Goal: Task Accomplishment & Management: Manage account settings

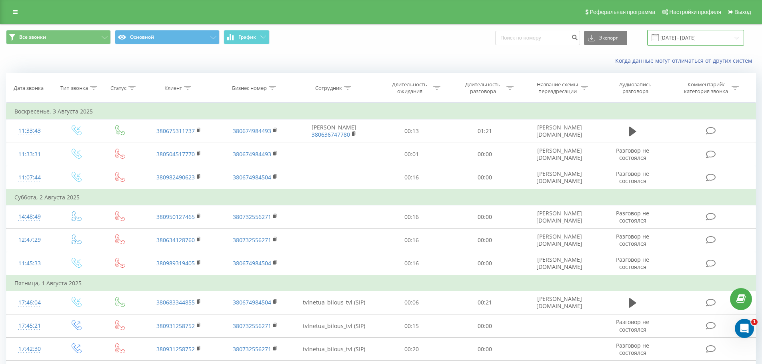
click at [691, 39] on input "28.07.2025 - 03.08.2025" at bounding box center [695, 38] width 97 height 16
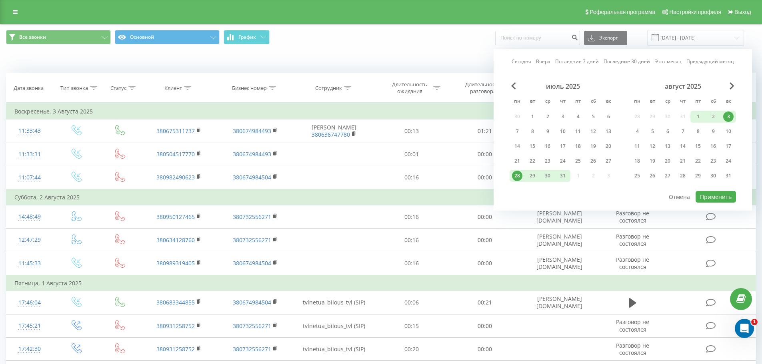
click at [728, 88] on div "август 2025" at bounding box center [682, 86] width 106 height 8
click at [733, 85] on span "Next Month" at bounding box center [731, 85] width 5 height 7
click at [638, 116] on div "1" at bounding box center [637, 117] width 10 height 10
click at [653, 164] on div "23" at bounding box center [652, 161] width 10 height 10
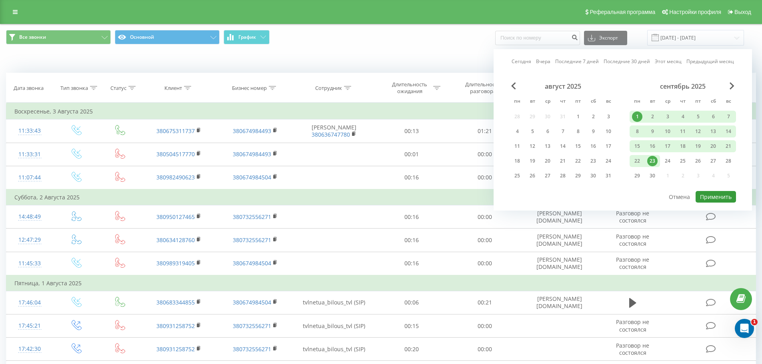
click at [711, 196] on button "Применить" at bounding box center [715, 197] width 40 height 12
type input "01.09.2025 - 23.09.2025"
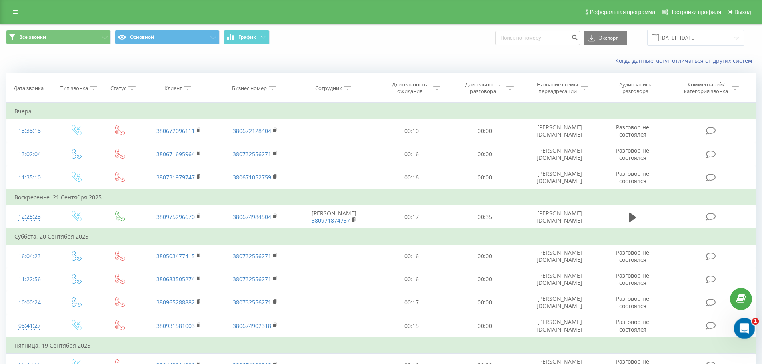
click at [737, 334] on div "Открыть службу сообщений Intercom" at bounding box center [743, 327] width 26 height 26
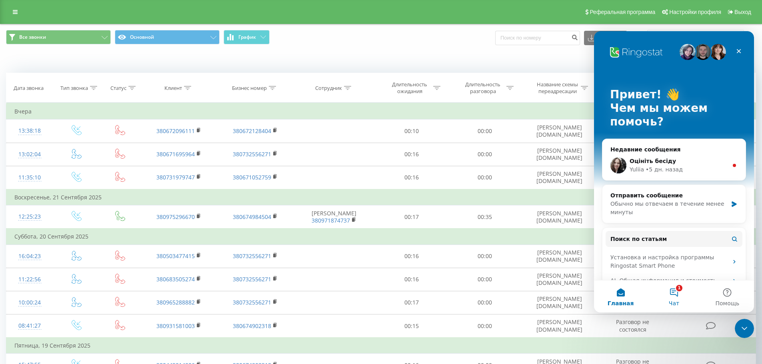
click at [674, 294] on button "1 Чат" at bounding box center [673, 297] width 53 height 32
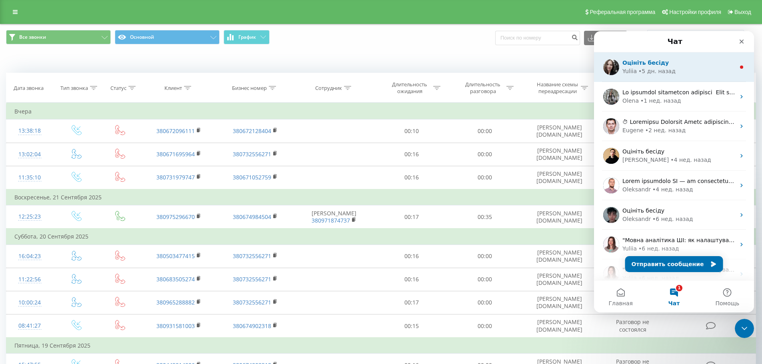
click at [694, 72] on div "Yuliia • 5 дн. назад" at bounding box center [678, 71] width 113 height 8
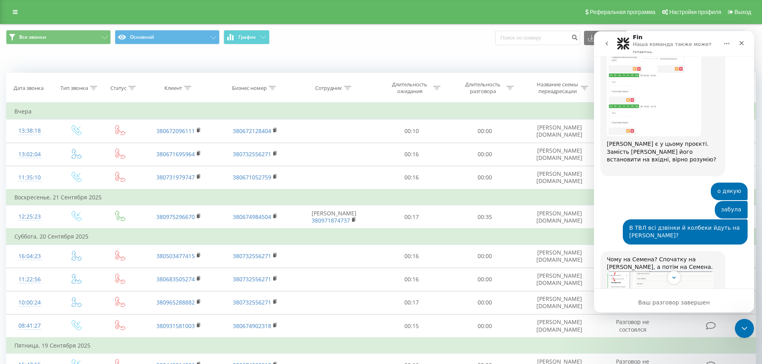
scroll to position [1377, 0]
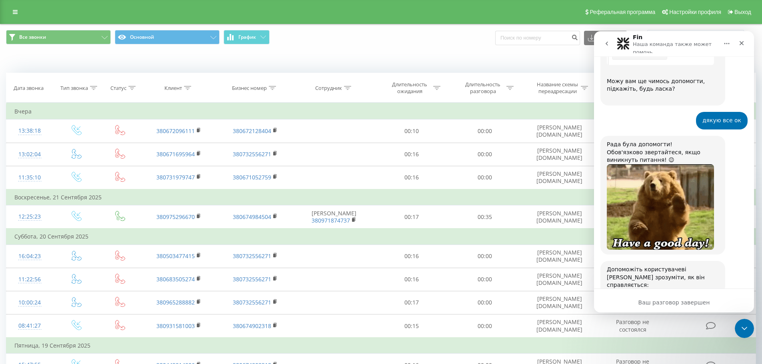
click at [607, 40] on button "go back" at bounding box center [606, 43] width 15 height 15
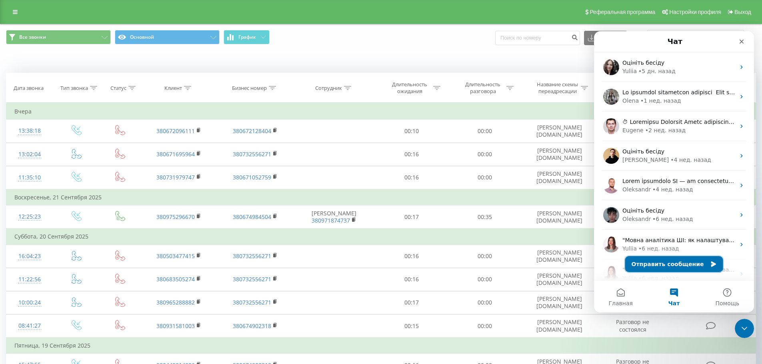
click at [661, 263] on button "Отправить сообщение" at bounding box center [674, 264] width 98 height 16
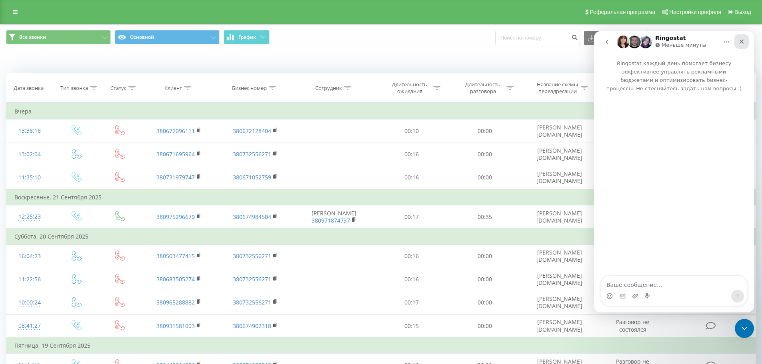
click at [741, 40] on icon "Закрыть" at bounding box center [741, 41] width 6 height 6
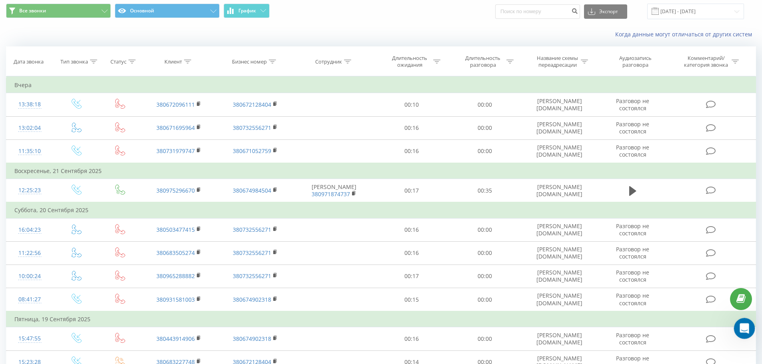
scroll to position [40, 0]
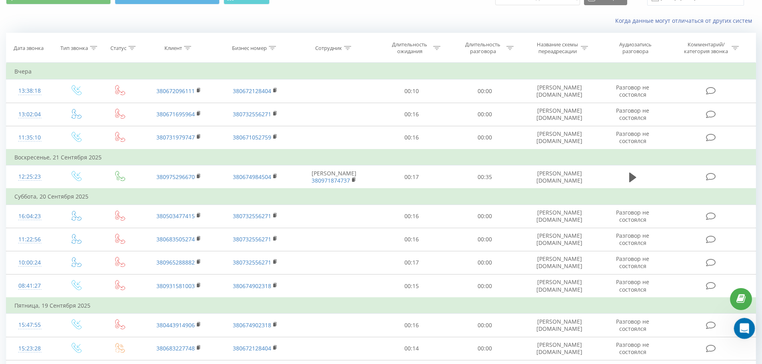
click at [742, 327] on icon "Открыть службу сообщений Intercom" at bounding box center [743, 327] width 13 height 13
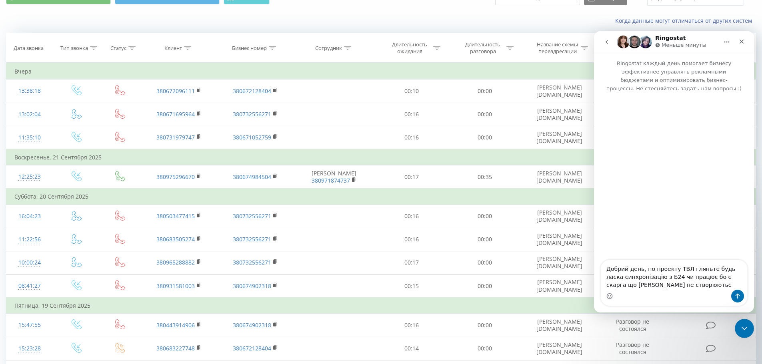
type textarea "Добрий день, по проекту ТВЛ гляньте будь ласка синхронізацію з Б24 чи працює бо…"
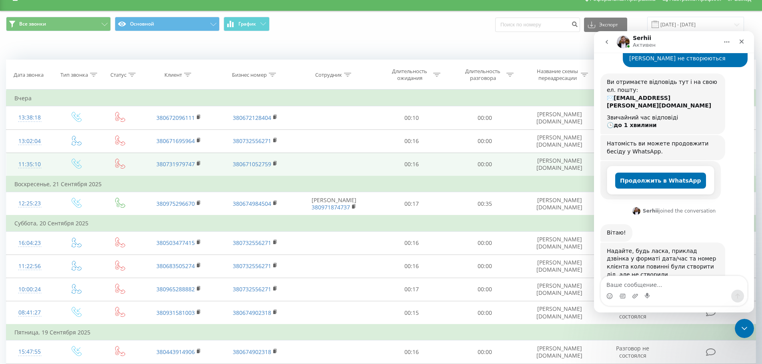
scroll to position [0, 0]
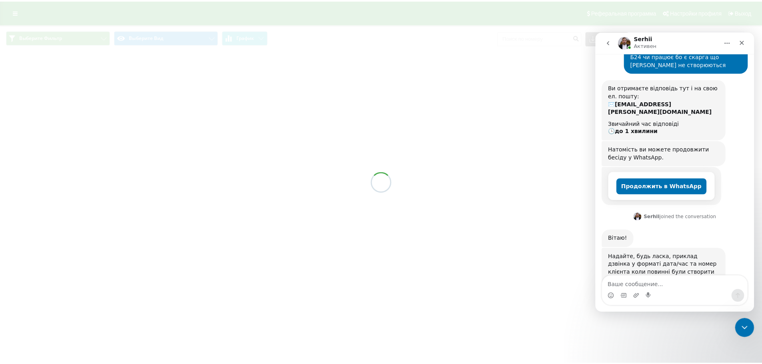
scroll to position [76, 0]
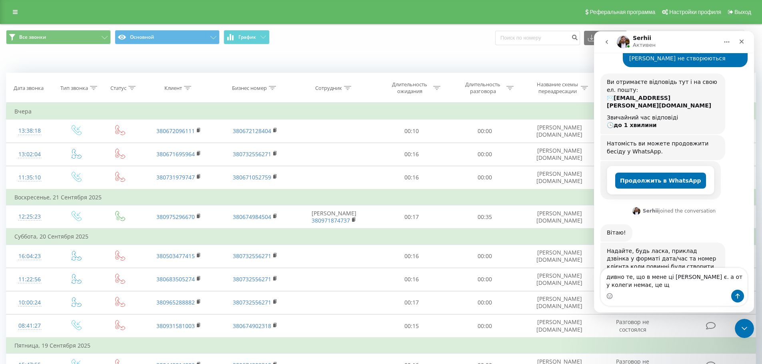
scroll to position [84, 0]
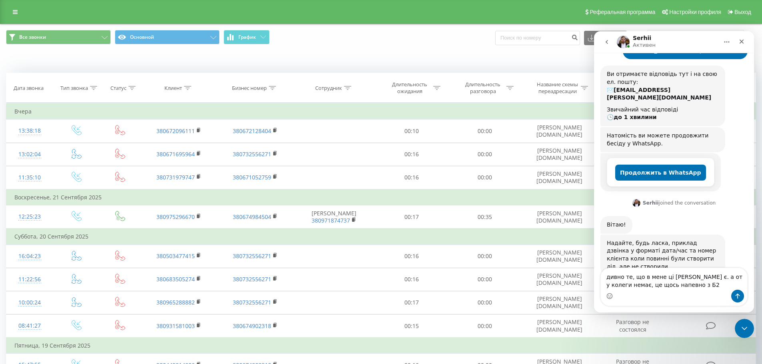
type textarea "дивно те, що в мене ці ліди є. а от у колеги немає, це щось напевно з Б24"
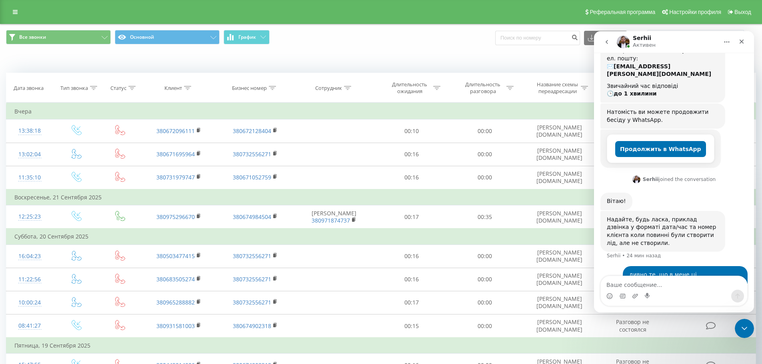
drag, startPoint x: 609, startPoint y: 40, endPoint x: 597, endPoint y: 43, distance: 12.4
click at [609, 40] on icon "go back" at bounding box center [606, 42] width 6 height 6
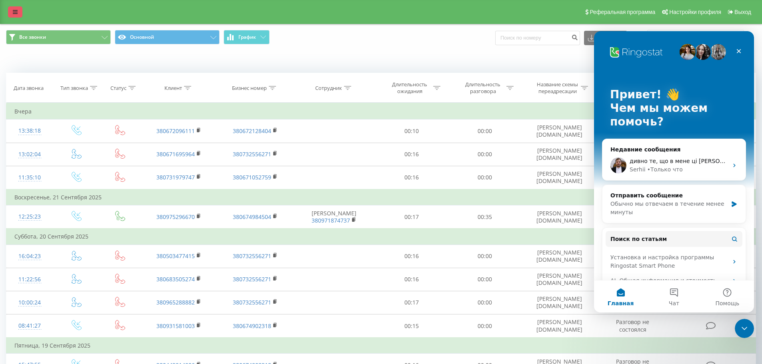
click at [9, 10] on link at bounding box center [15, 11] width 14 height 11
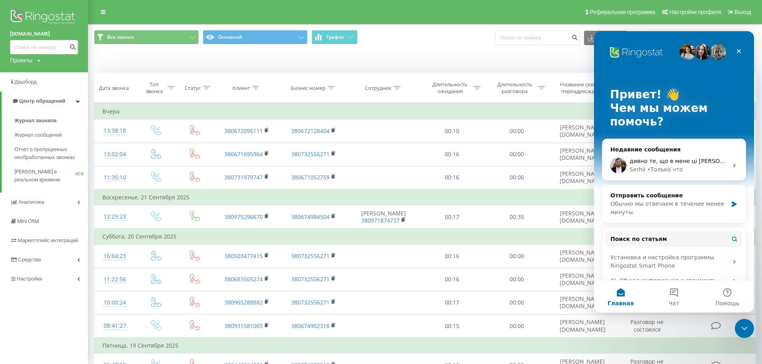
click at [41, 15] on img at bounding box center [44, 18] width 68 height 20
click at [19, 61] on div "Проекты" at bounding box center [21, 60] width 22 height 8
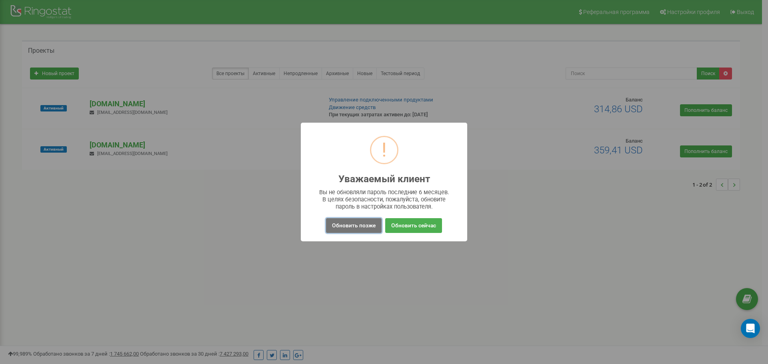
drag, startPoint x: 362, startPoint y: 226, endPoint x: 212, endPoint y: 171, distance: 159.7
click at [361, 226] on button "Обновить позже" at bounding box center [354, 225] width 56 height 15
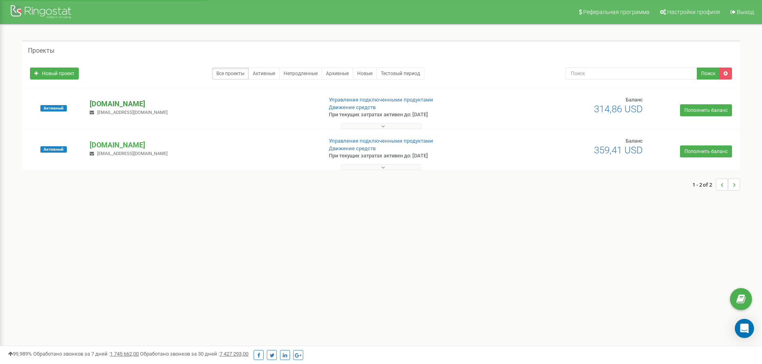
click at [100, 102] on p "[DOMAIN_NAME]" at bounding box center [203, 104] width 226 height 10
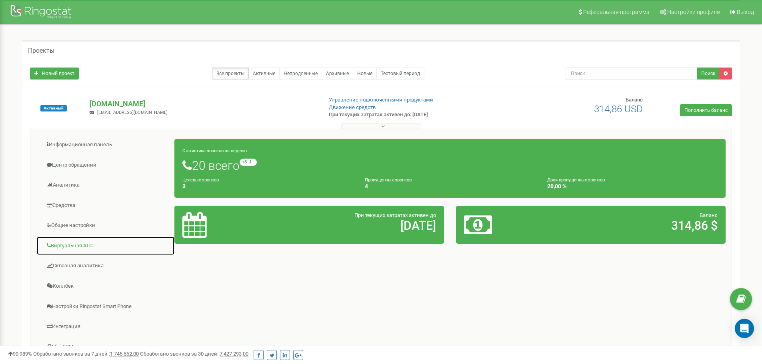
click at [72, 245] on link "Виртуальная АТС" at bounding box center [105, 246] width 138 height 20
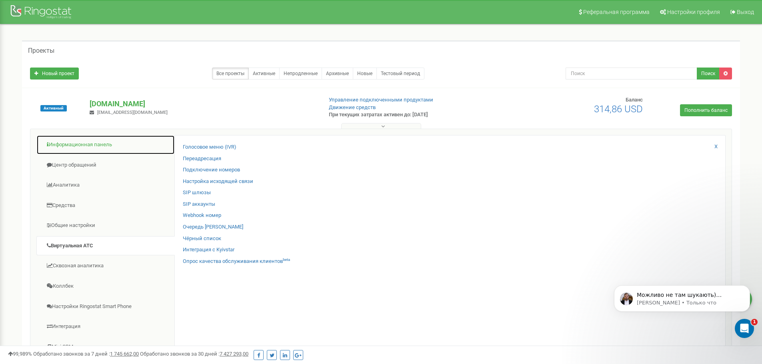
click at [82, 146] on link "Информационная панель" at bounding box center [105, 145] width 138 height 20
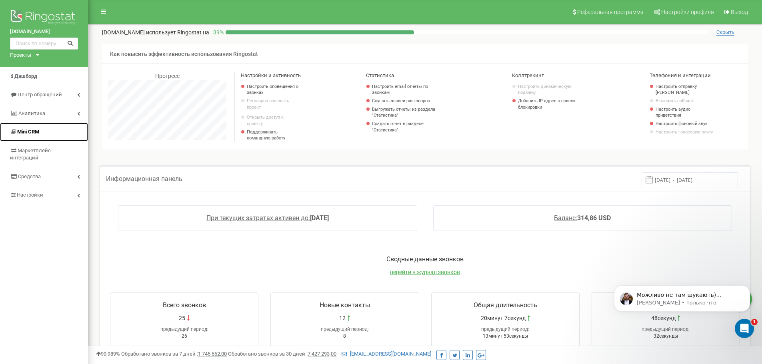
click at [32, 132] on span "Mini CRM" at bounding box center [28, 132] width 22 height 6
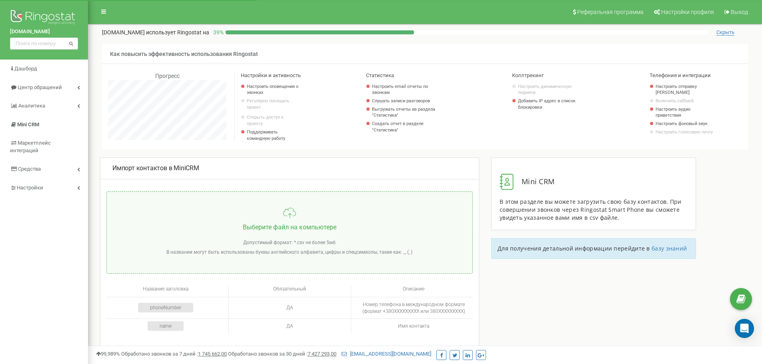
scroll to position [480, 674]
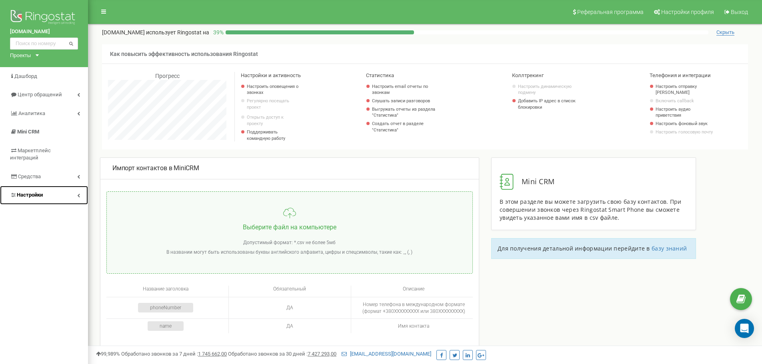
click at [31, 186] on link "Настройки" at bounding box center [44, 195] width 88 height 19
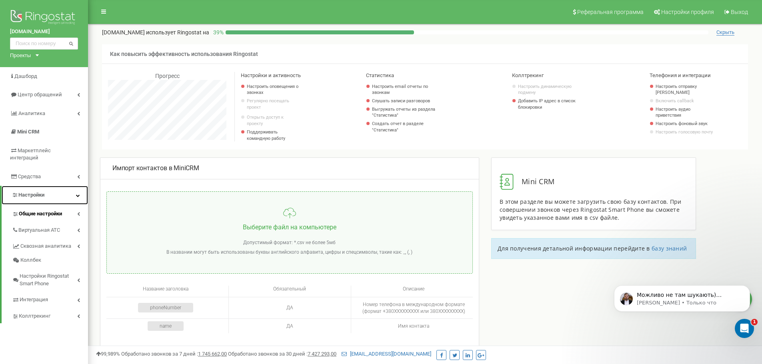
scroll to position [0, 0]
click at [33, 227] on span "Виртуальная АТС" at bounding box center [39, 231] width 42 height 8
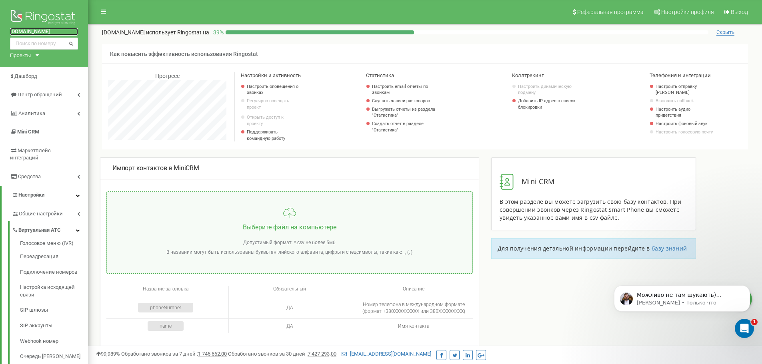
click at [20, 30] on link "[PERSON_NAME][DOMAIN_NAME]" at bounding box center [44, 32] width 68 height 8
click at [22, 55] on div "Проекты" at bounding box center [20, 56] width 21 height 8
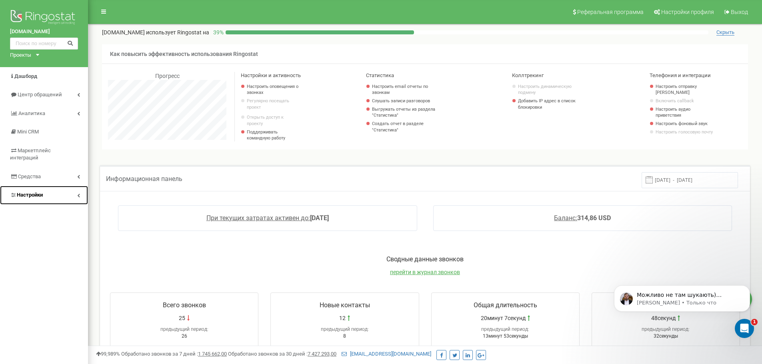
click at [22, 192] on span "Настройки" at bounding box center [30, 195] width 26 height 6
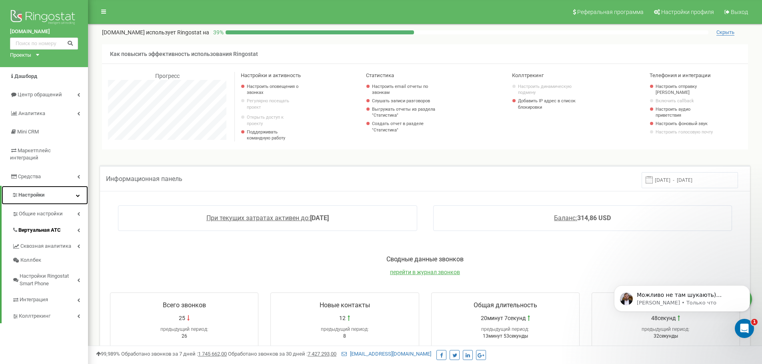
scroll to position [40, 0]
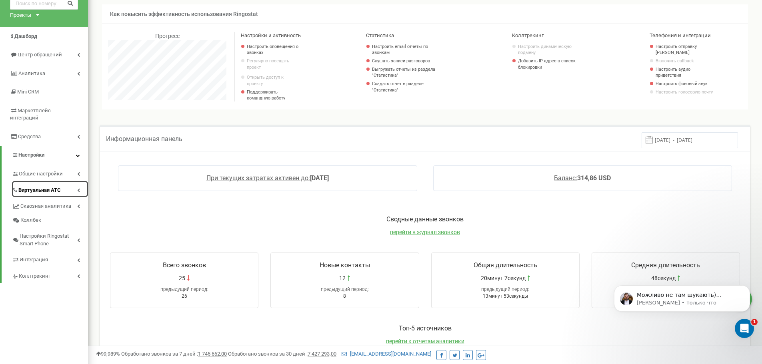
click at [48, 187] on span "Виртуальная АТС" at bounding box center [39, 191] width 42 height 8
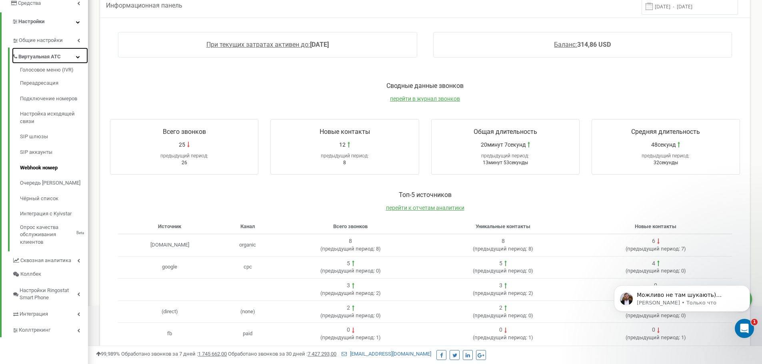
scroll to position [200, 0]
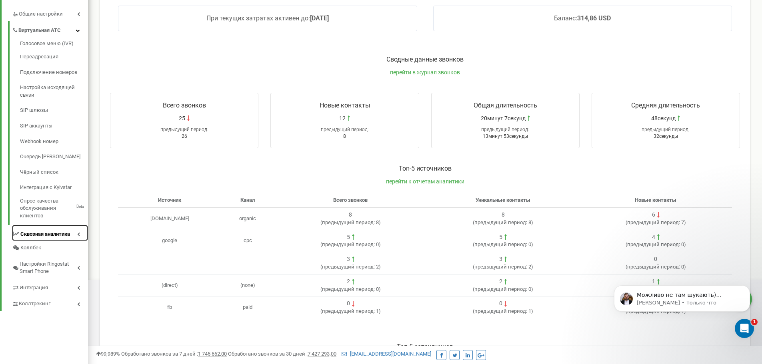
click at [57, 232] on link "Сквозная аналитика" at bounding box center [50, 233] width 76 height 16
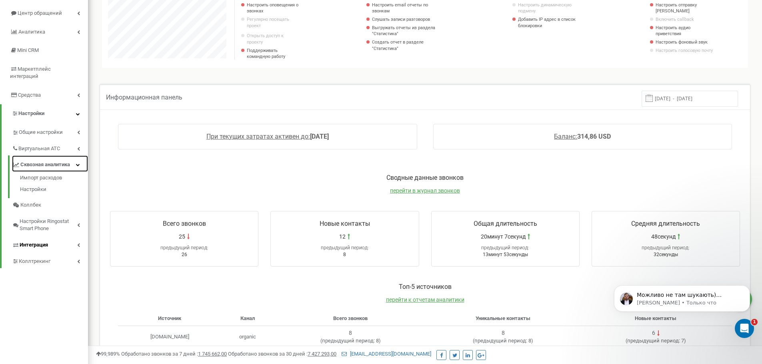
scroll to position [80, 0]
click at [50, 238] on link "Интеграция" at bounding box center [50, 246] width 76 height 16
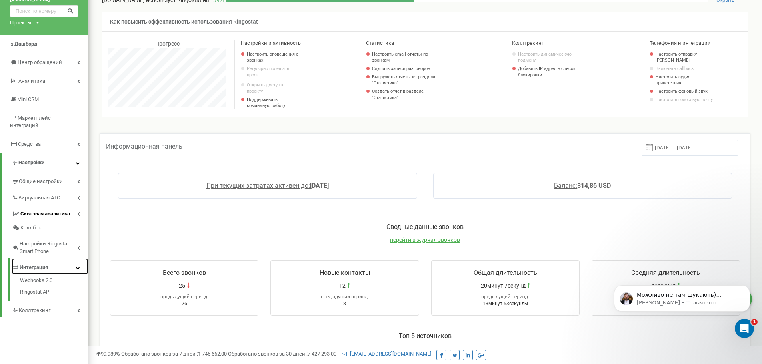
scroll to position [0, 0]
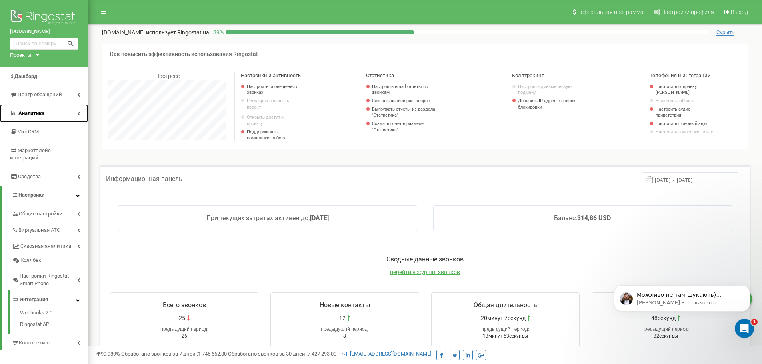
click at [46, 115] on link "Аналитика" at bounding box center [44, 113] width 88 height 19
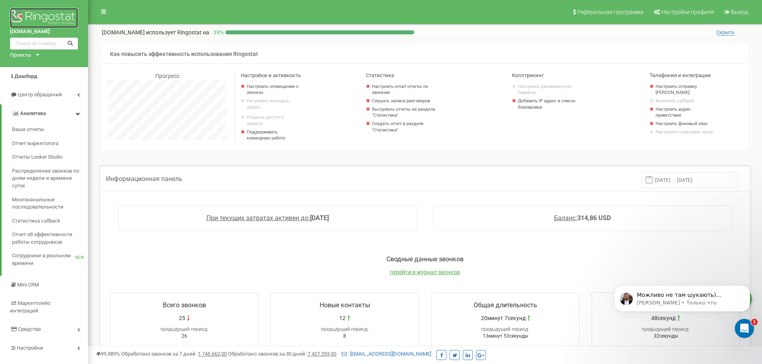
click at [35, 18] on img at bounding box center [44, 18] width 68 height 20
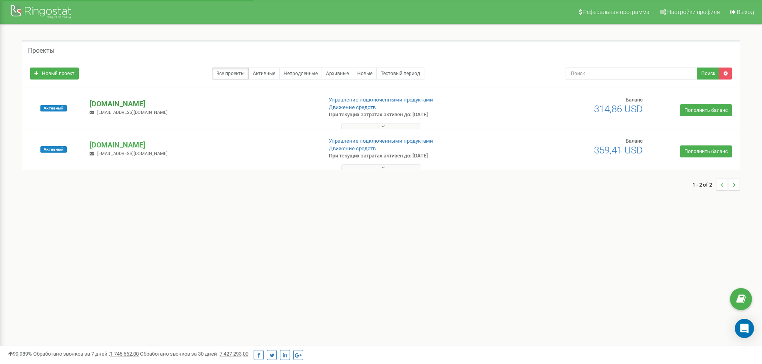
click at [102, 104] on p "[DOMAIN_NAME]" at bounding box center [203, 104] width 226 height 10
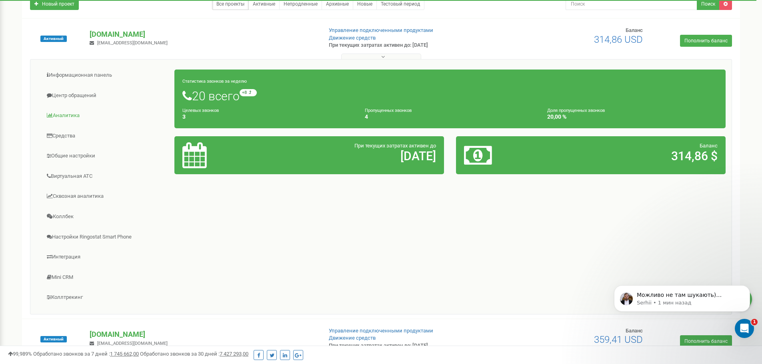
scroll to position [80, 0]
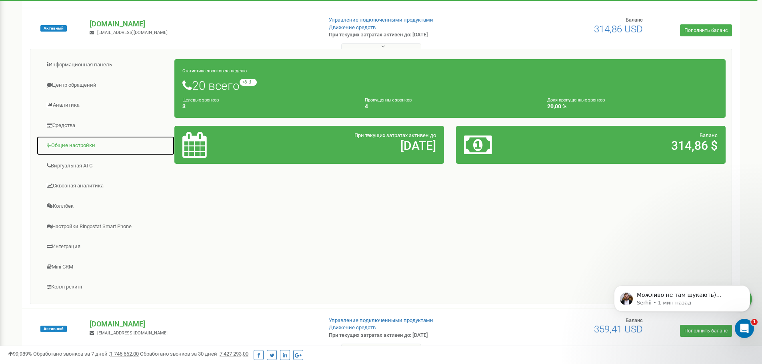
click at [75, 148] on link "Общие настройки" at bounding box center [105, 146] width 138 height 20
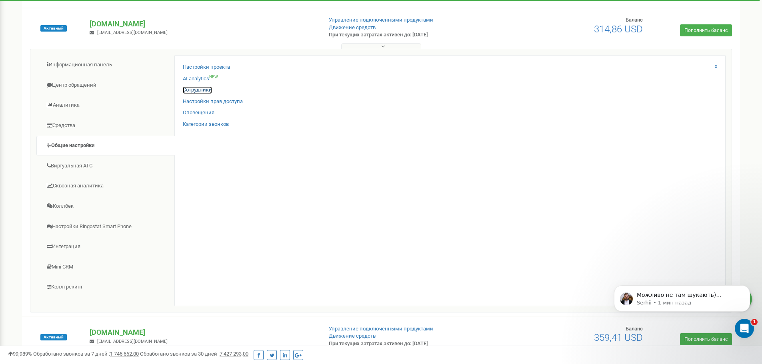
click at [193, 89] on link "Сотрудники" at bounding box center [197, 90] width 29 height 8
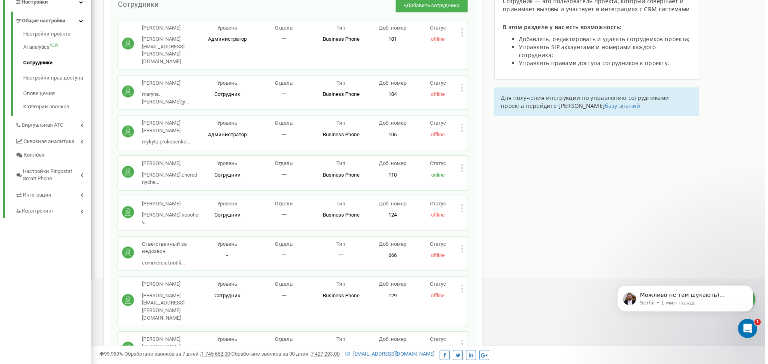
scroll to position [200, 0]
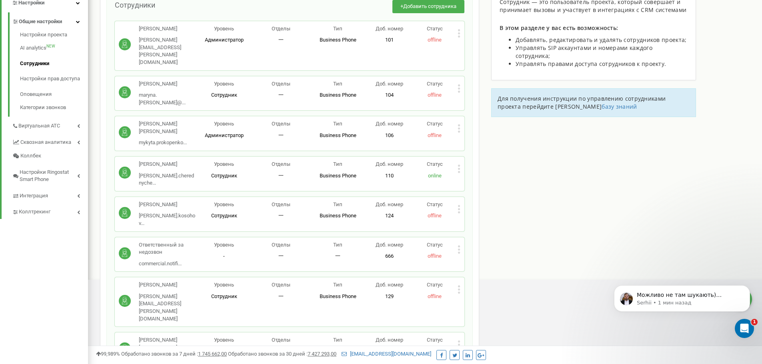
click at [458, 205] on icon at bounding box center [459, 209] width 3 height 8
click at [476, 232] on span "Удалить сотрудника" at bounding box center [495, 234] width 54 height 5
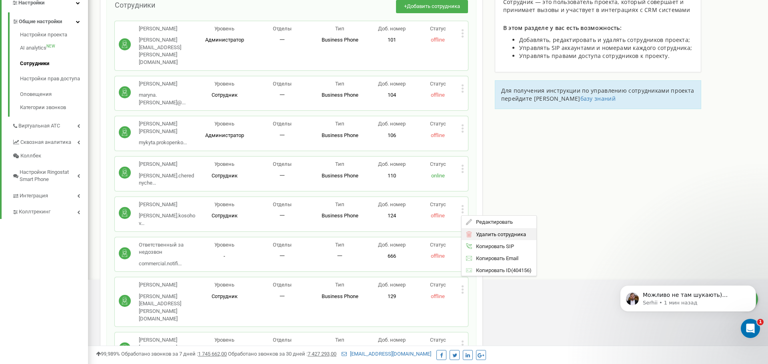
scroll to position [480, 680]
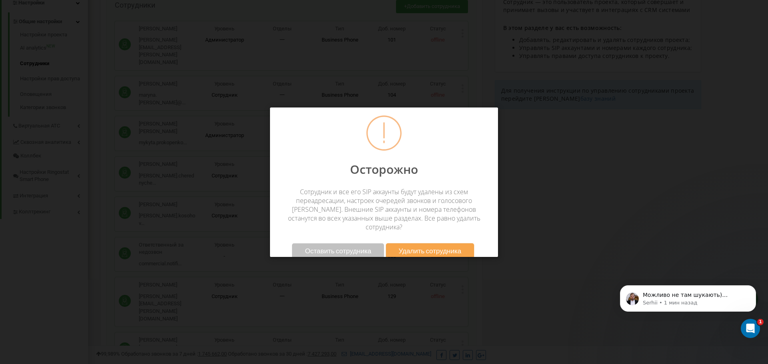
click at [424, 247] on span "Удалить сотрудника" at bounding box center [430, 251] width 63 height 8
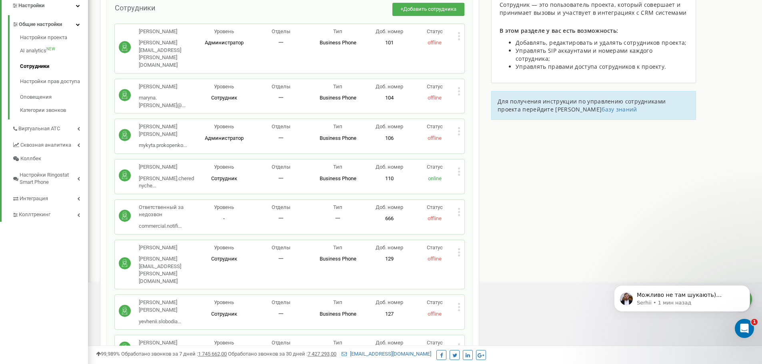
scroll to position [205, 0]
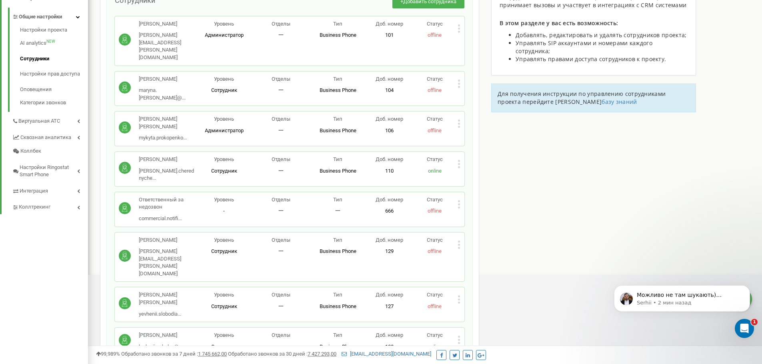
click at [459, 296] on icon at bounding box center [459, 300] width 3 height 8
click at [472, 310] on span "Редактировать" at bounding box center [488, 312] width 41 height 5
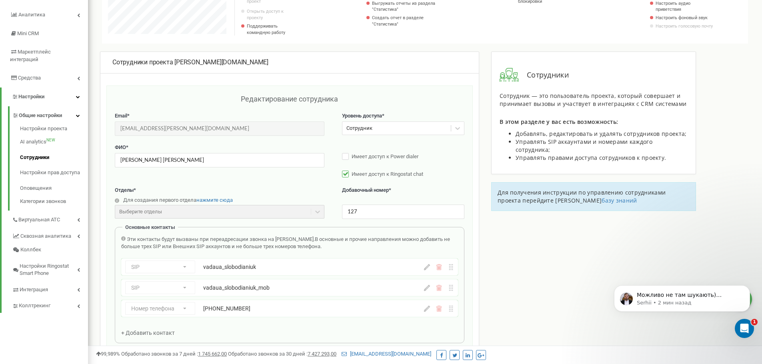
scroll to position [120, 0]
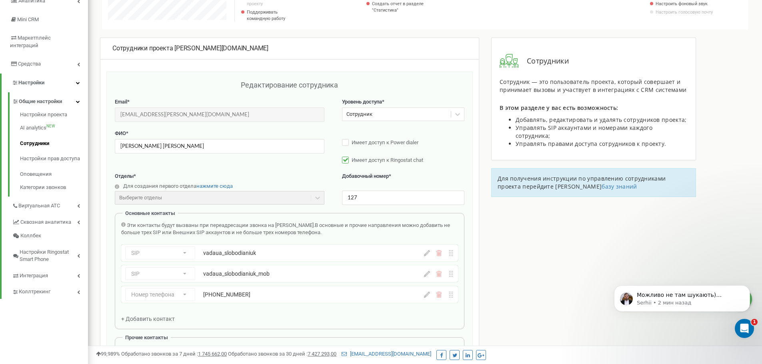
click at [428, 303] on div "Номер телефона Номер телефона SIP Внешний SIP [PHONE_NUMBER]" at bounding box center [289, 294] width 337 height 17
click at [426, 298] on icon at bounding box center [427, 295] width 6 height 6
click at [428, 298] on icon at bounding box center [427, 295] width 6 height 6
drag, startPoint x: 269, startPoint y: 297, endPoint x: 236, endPoint y: 301, distance: 33.0
click at [236, 301] on input "[PHONE_NUMBER]" at bounding box center [287, 294] width 168 height 13
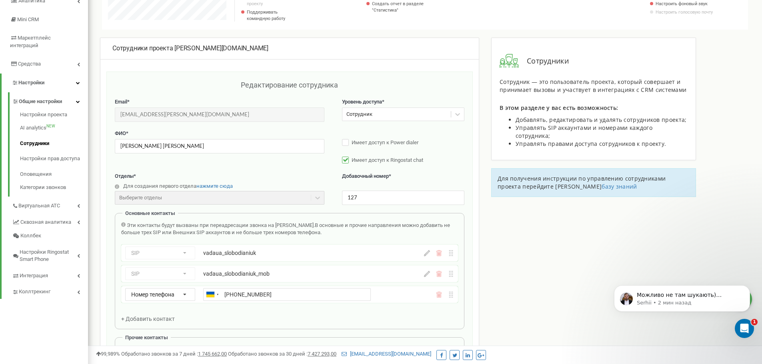
type input "[PHONE_NUMBER]"
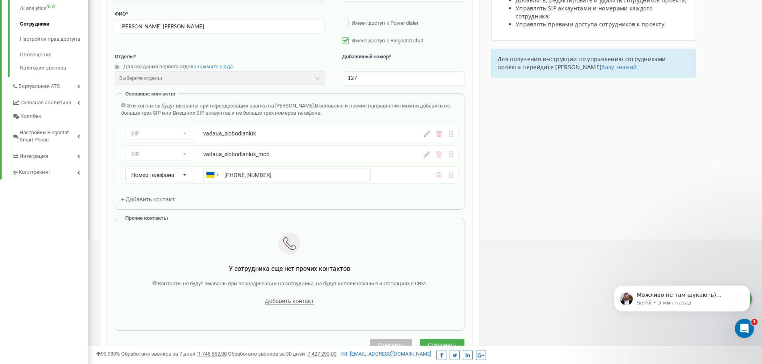
scroll to position [240, 0]
click at [252, 199] on div "Эти контакты будут вызваны при переадресации звонка на [PERSON_NAME]. В основны…" at bounding box center [289, 152] width 337 height 101
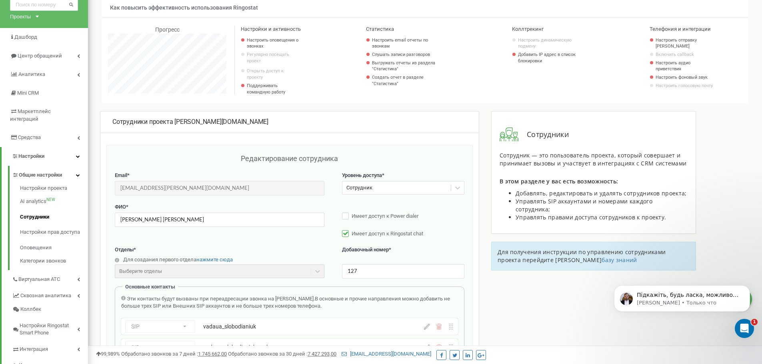
scroll to position [0, 0]
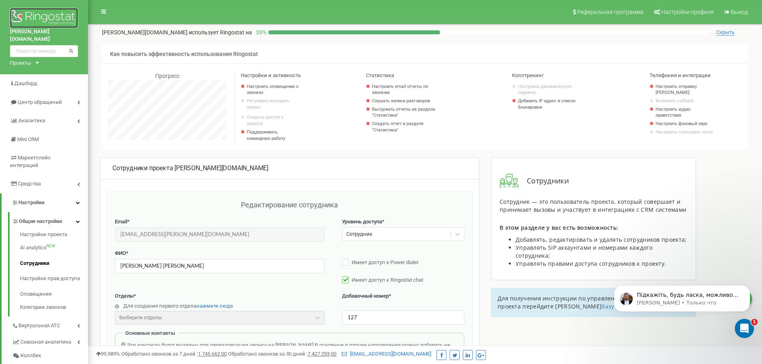
click at [46, 13] on img at bounding box center [44, 18] width 68 height 20
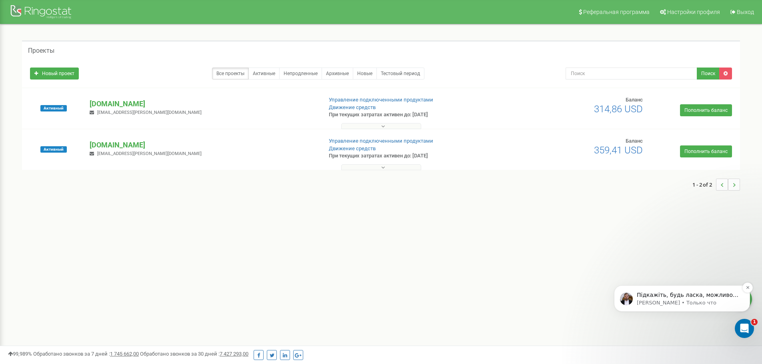
click at [671, 299] on p "Підкажіть, будь ласка, можливо я можу вам ще чимось допомогти?" at bounding box center [688, 296] width 103 height 8
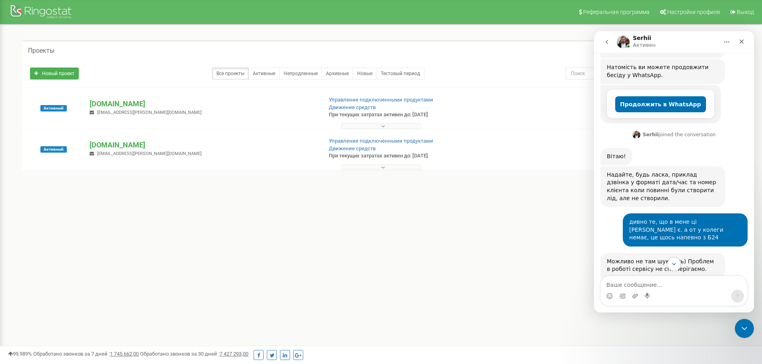
scroll to position [165, 0]
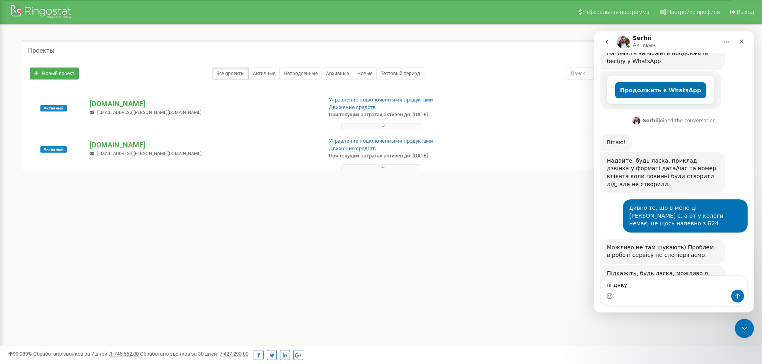
type textarea "ні дякую"
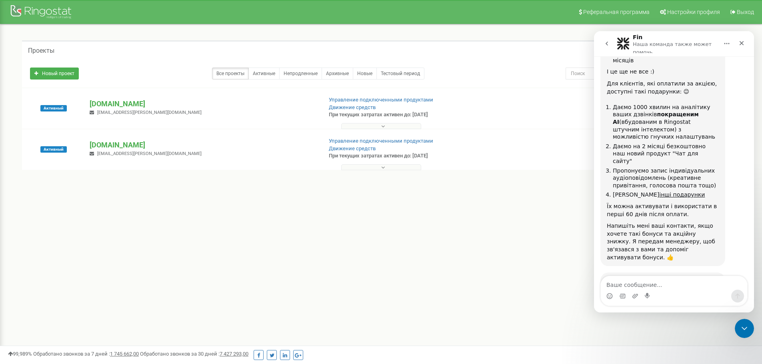
scroll to position [645, 0]
click at [740, 40] on icon "Закрыть" at bounding box center [741, 43] width 6 height 6
